Goal: Information Seeking & Learning: Check status

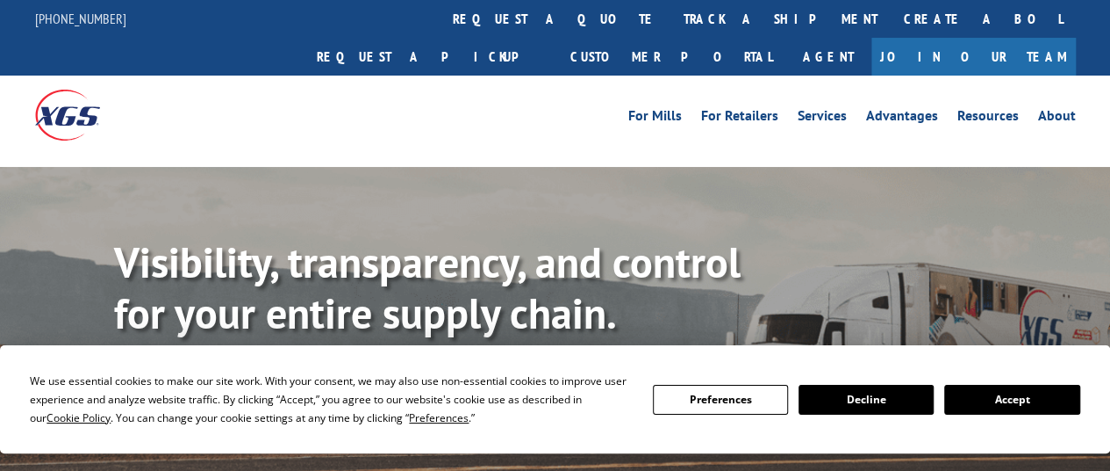
click at [671, 22] on link "track a shipment" at bounding box center [781, 19] width 220 height 38
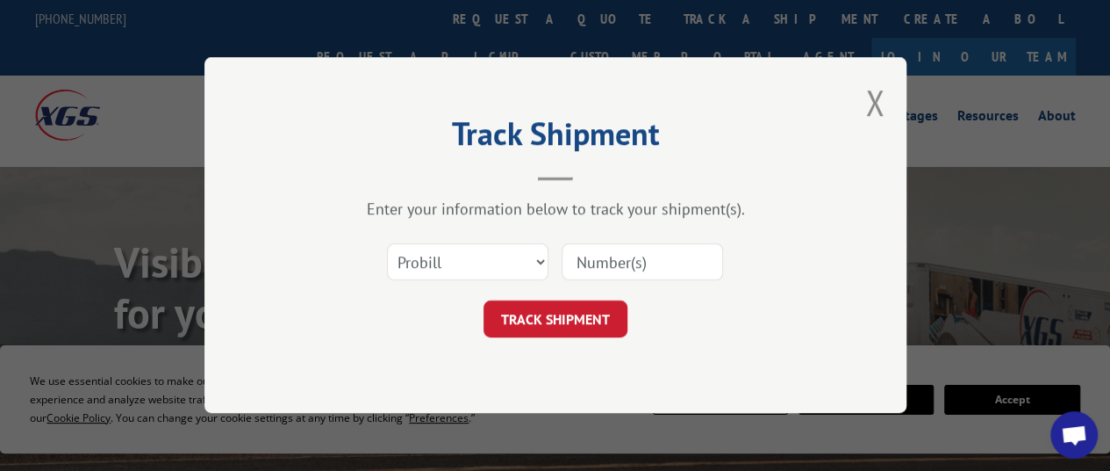
click at [600, 261] on input at bounding box center [643, 262] width 162 height 37
paste input "17608093"
type input "17608093"
click at [579, 326] on button "TRACK SHIPMENT" at bounding box center [556, 319] width 144 height 37
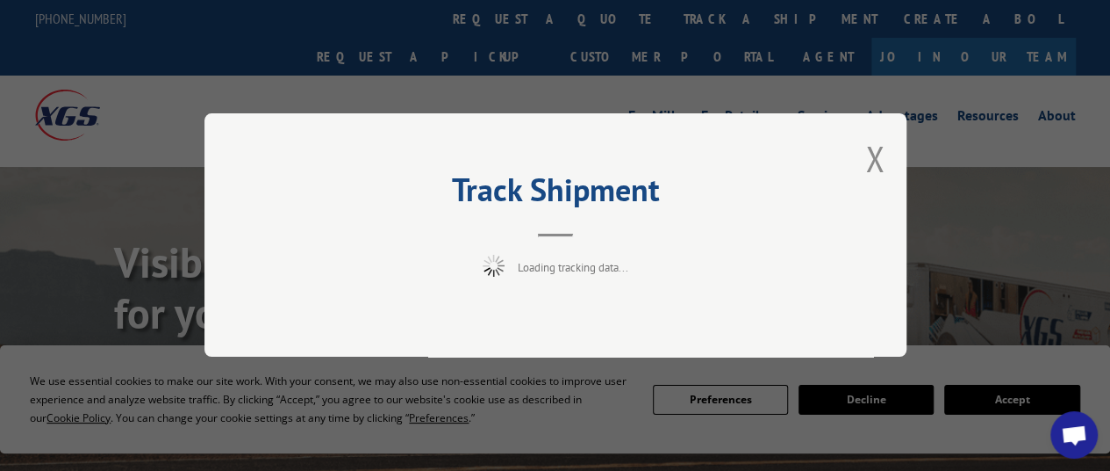
click at [878, 153] on button "Close modal" at bounding box center [875, 158] width 19 height 47
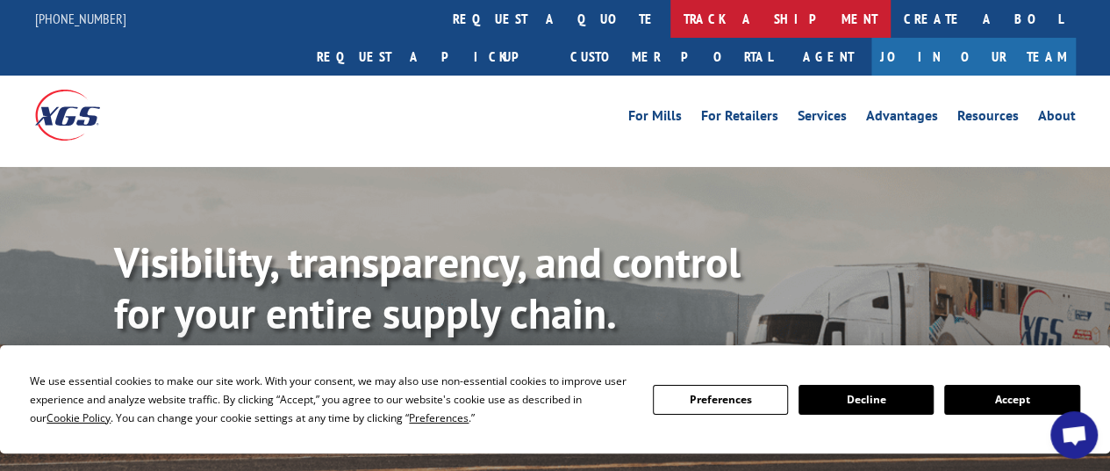
click at [671, 24] on link "track a shipment" at bounding box center [781, 19] width 220 height 38
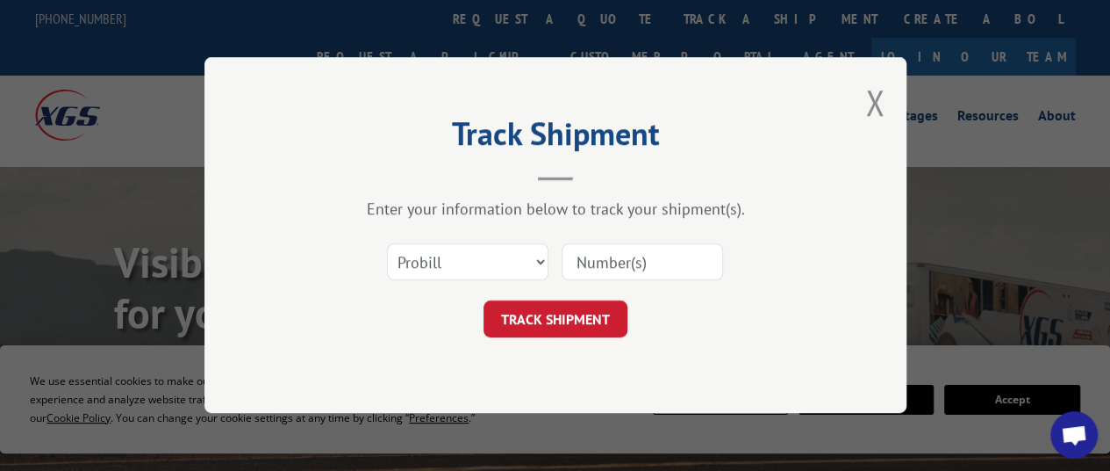
click at [619, 262] on input at bounding box center [643, 262] width 162 height 37
paste input "17608093"
type input "17608093"
click at [535, 323] on button "TRACK SHIPMENT" at bounding box center [556, 319] width 144 height 37
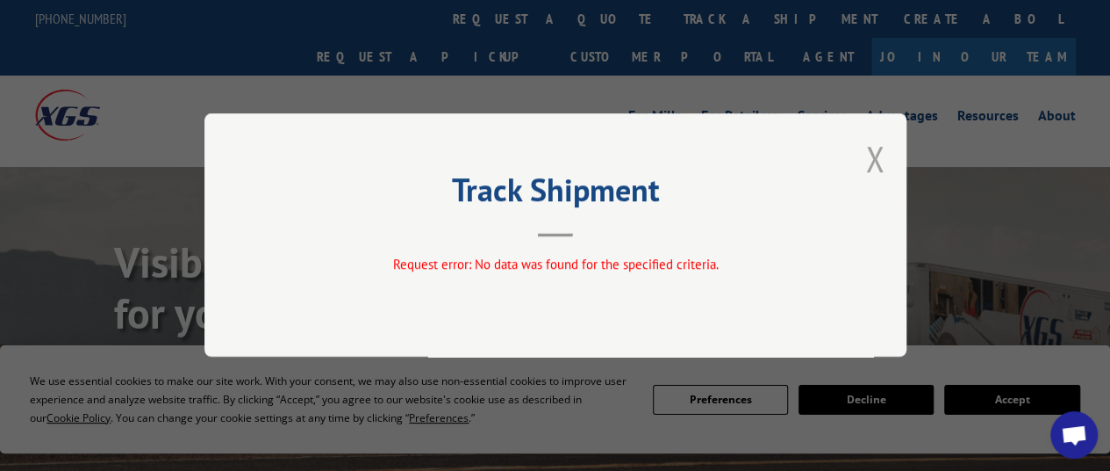
click at [873, 140] on button "Close modal" at bounding box center [875, 158] width 19 height 47
